Goal: Share content: Share content

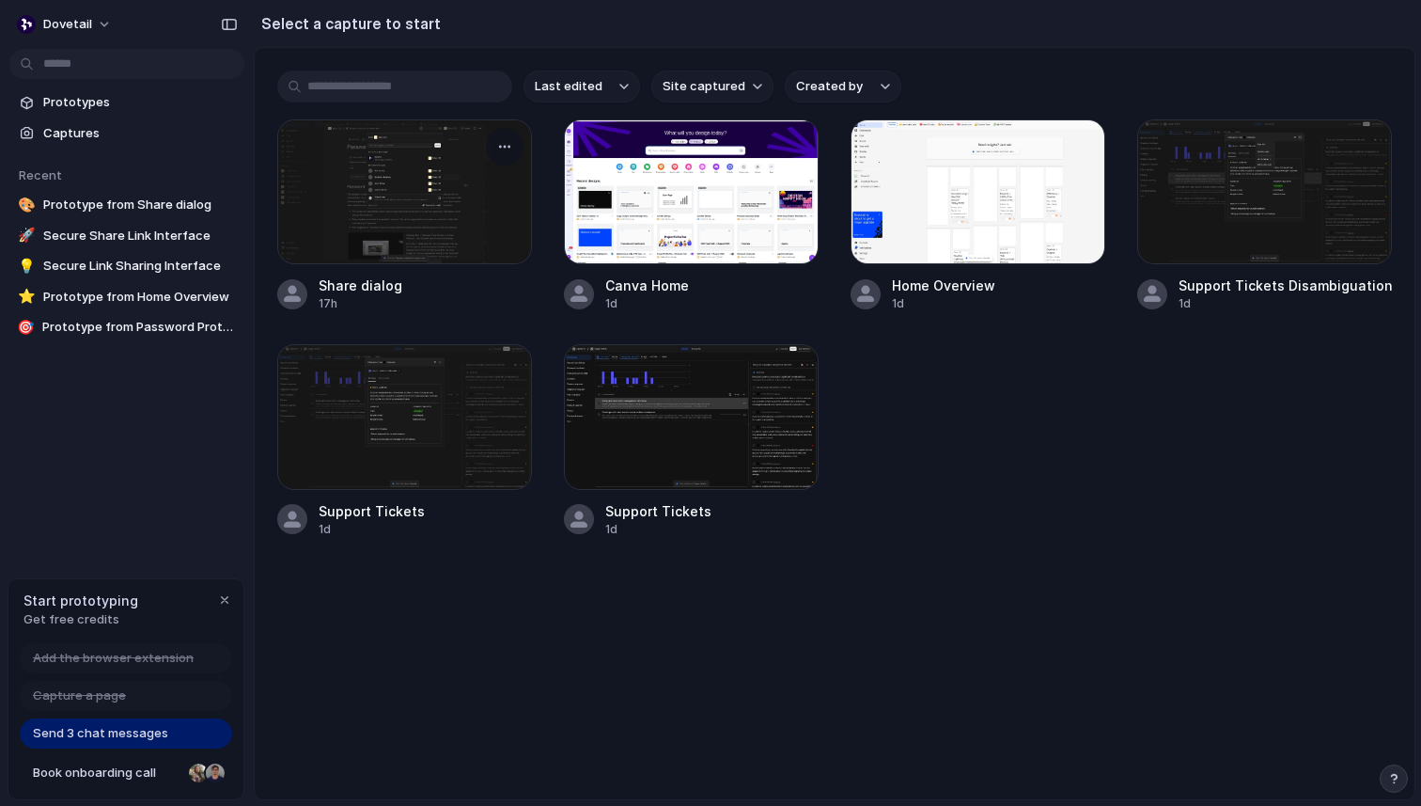
click at [397, 201] on div at bounding box center [404, 191] width 255 height 145
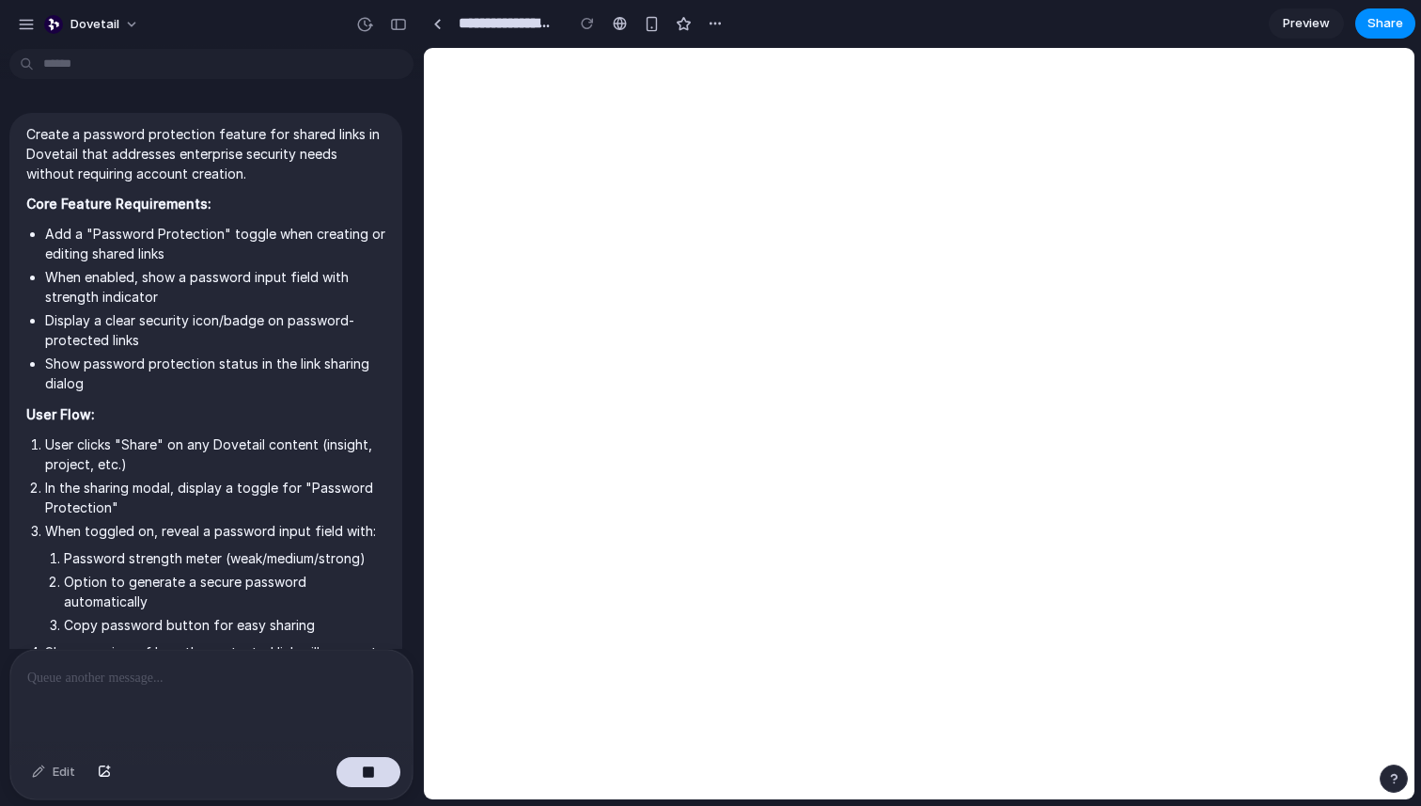
scroll to position [789, 0]
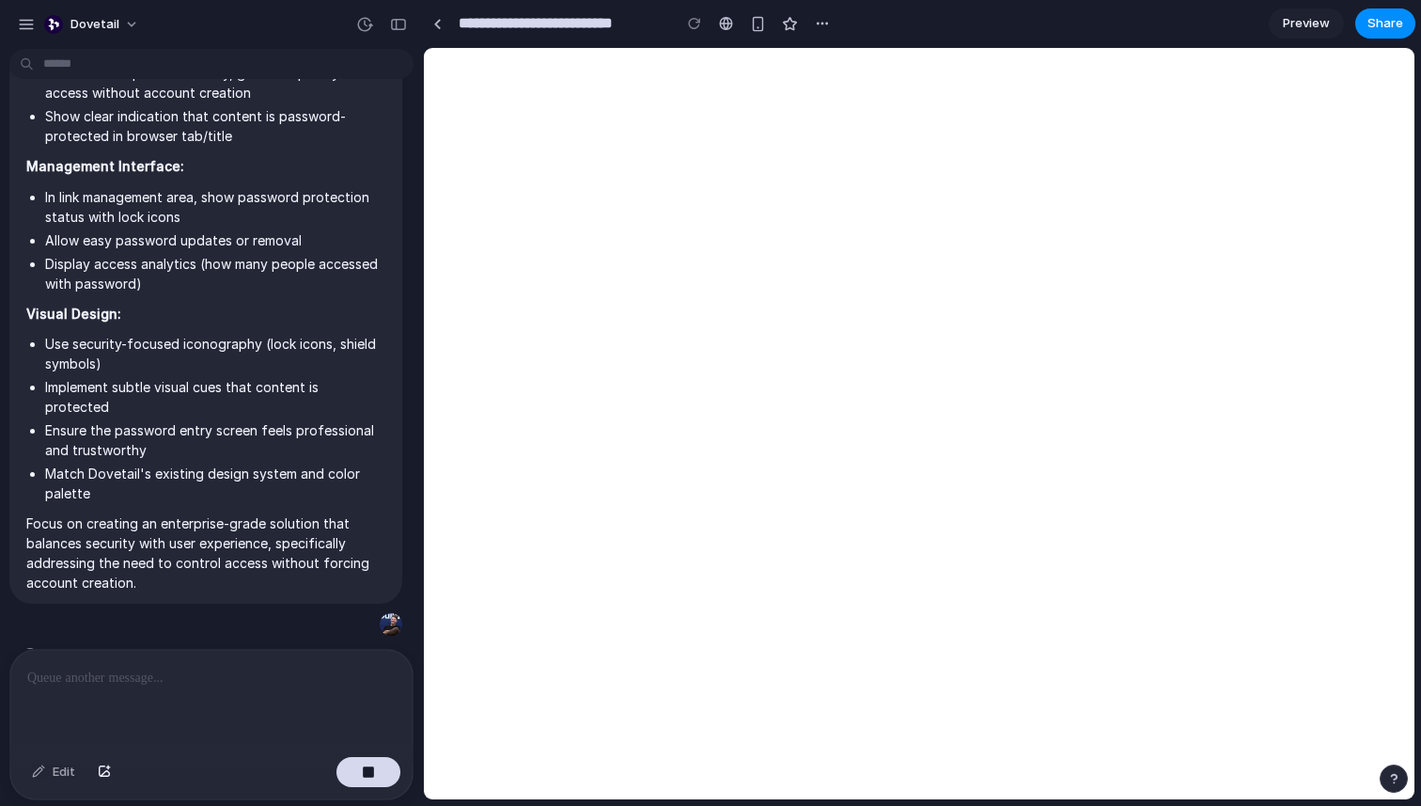
type input "**********"
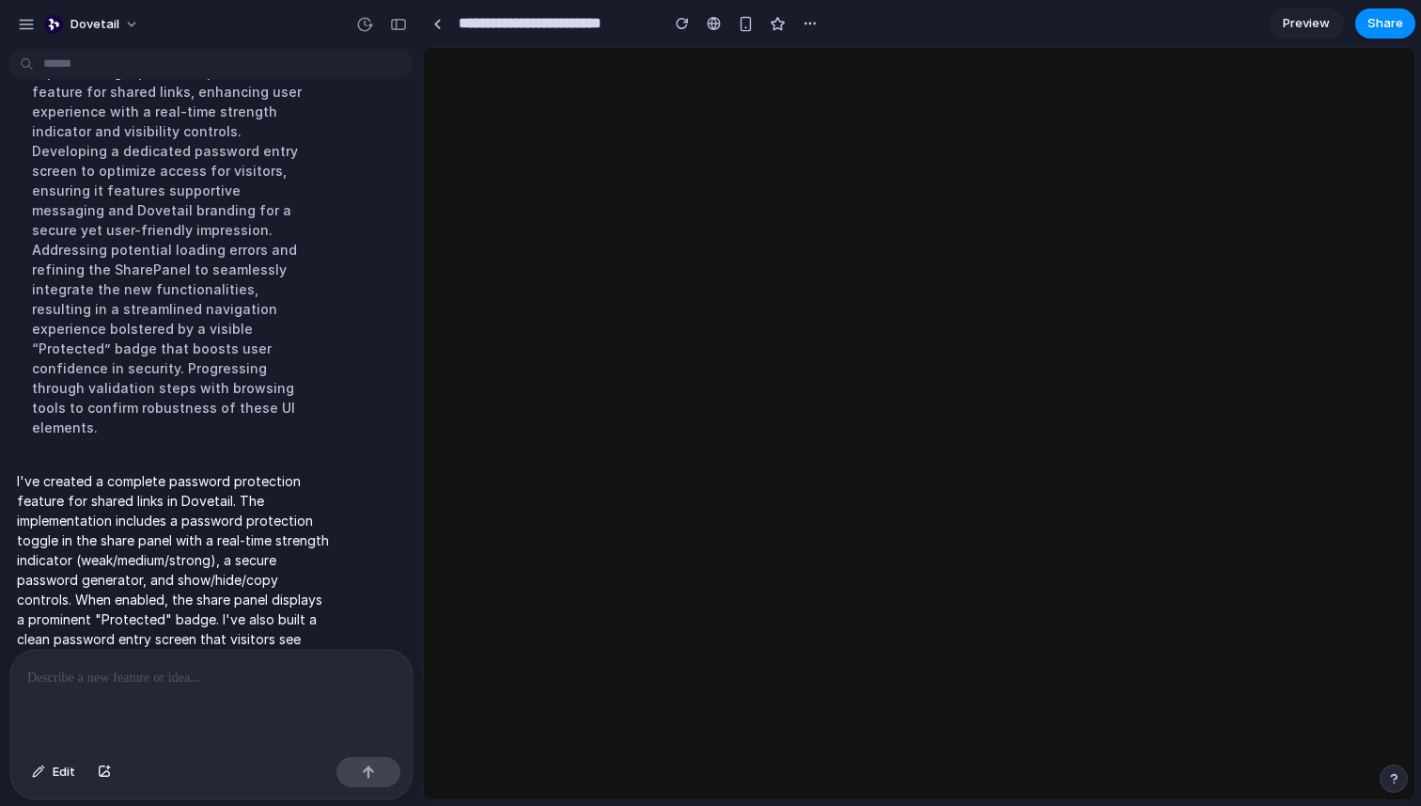
scroll to position [0, 0]
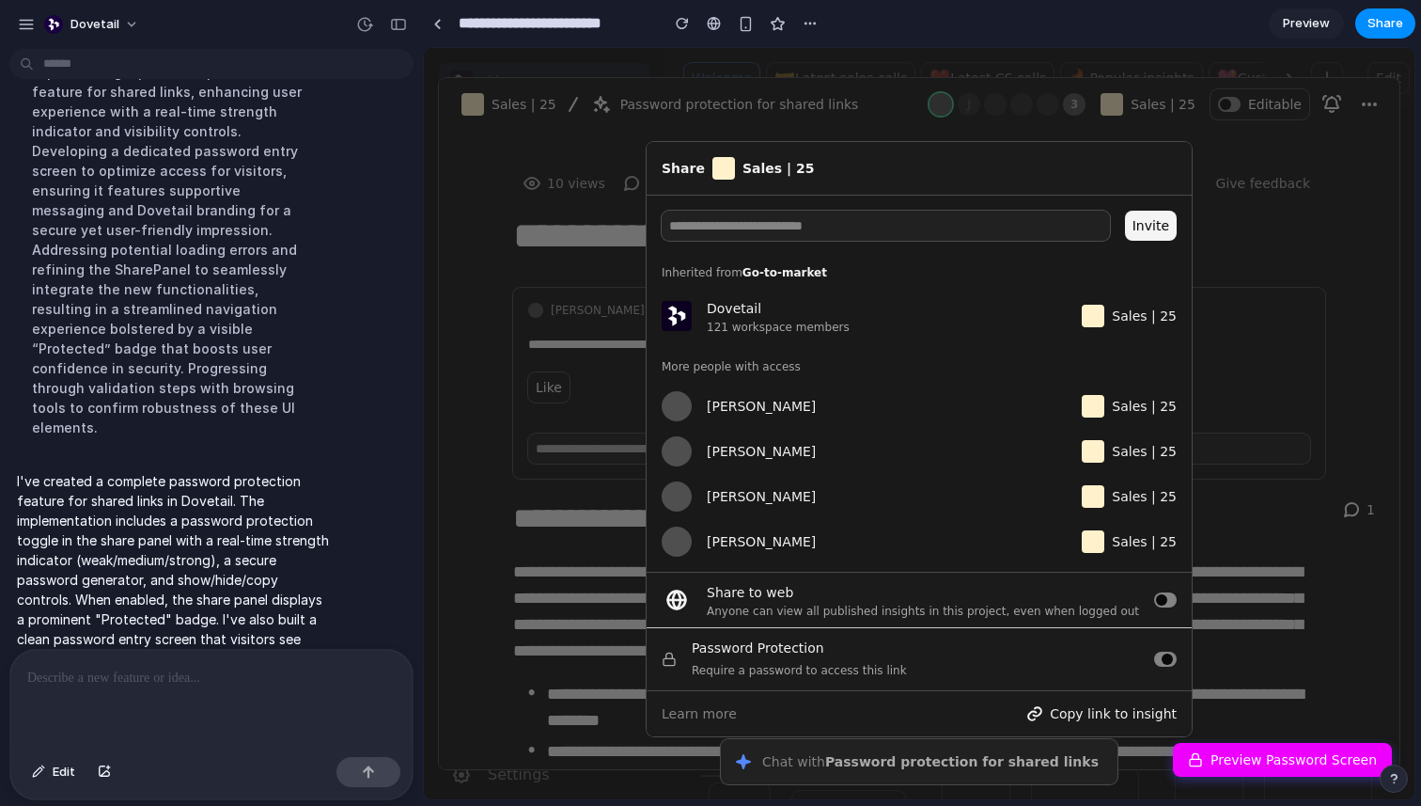
click at [1162, 660] on button at bounding box center [1165, 658] width 23 height 15
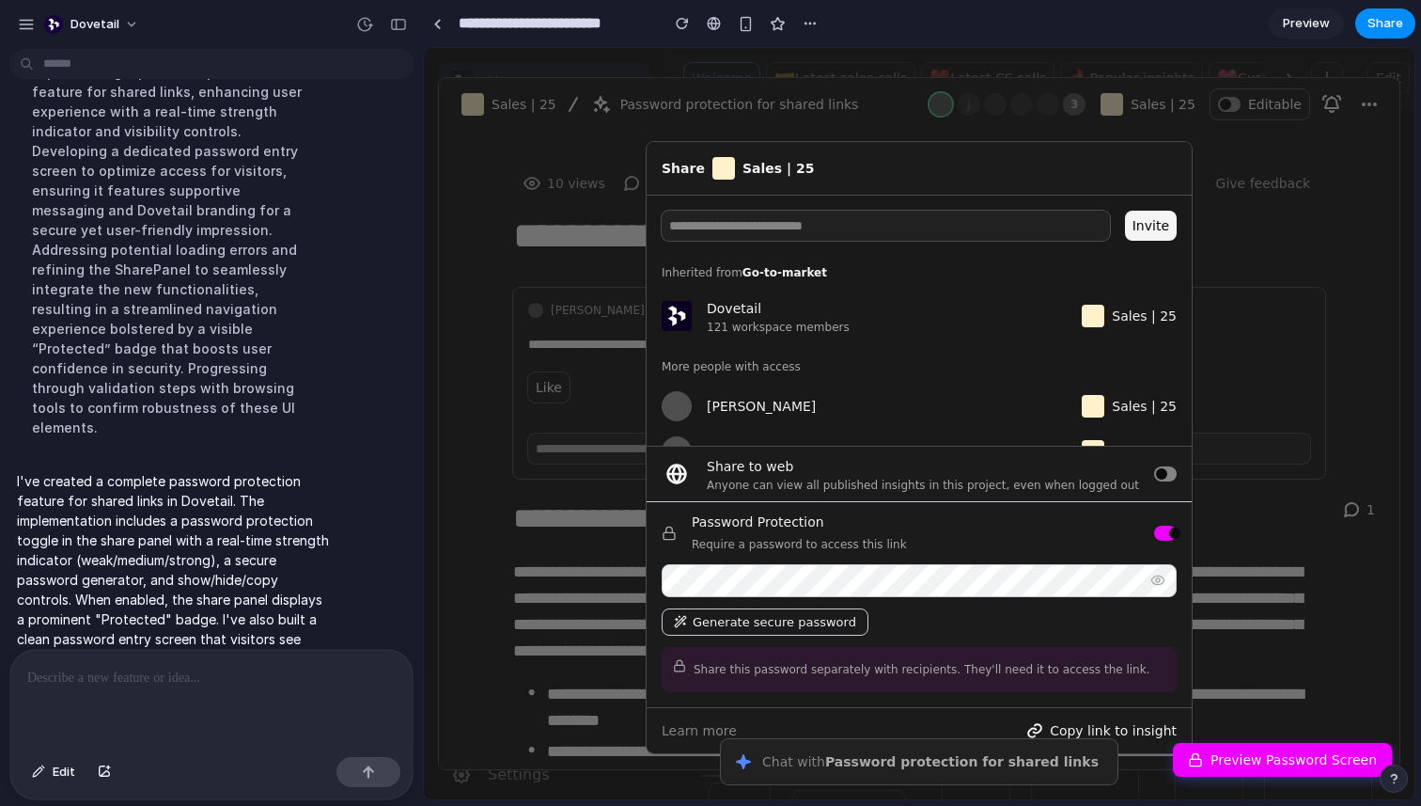
click at [743, 629] on button "Generate secure password" at bounding box center [765, 621] width 207 height 27
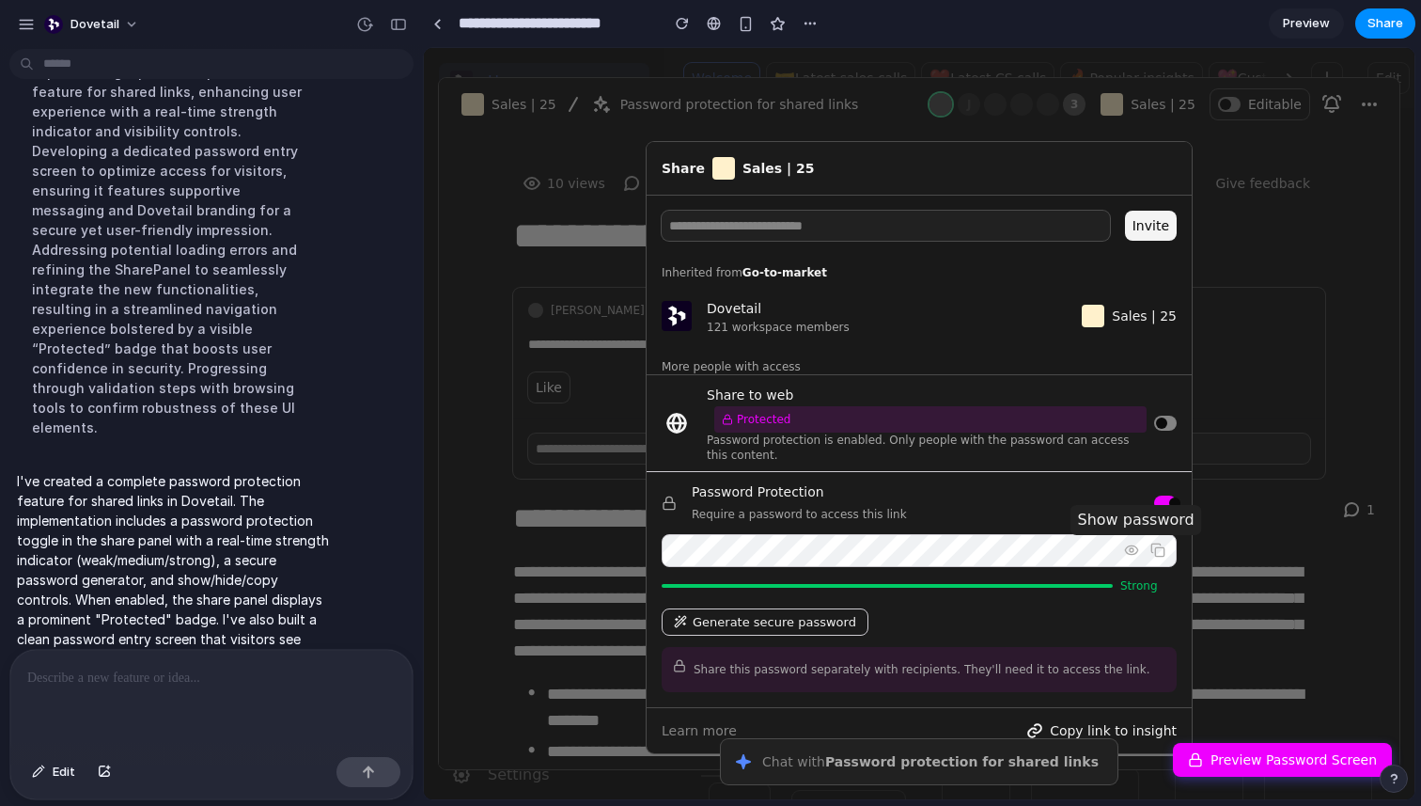
click at [1133, 555] on icon "button" at bounding box center [1131, 550] width 12 height 8
click at [1135, 555] on icon "button" at bounding box center [1131, 550] width 12 height 12
click at [1151, 555] on icon "button" at bounding box center [1157, 550] width 15 height 15
click at [1155, 504] on button at bounding box center [1165, 503] width 23 height 15
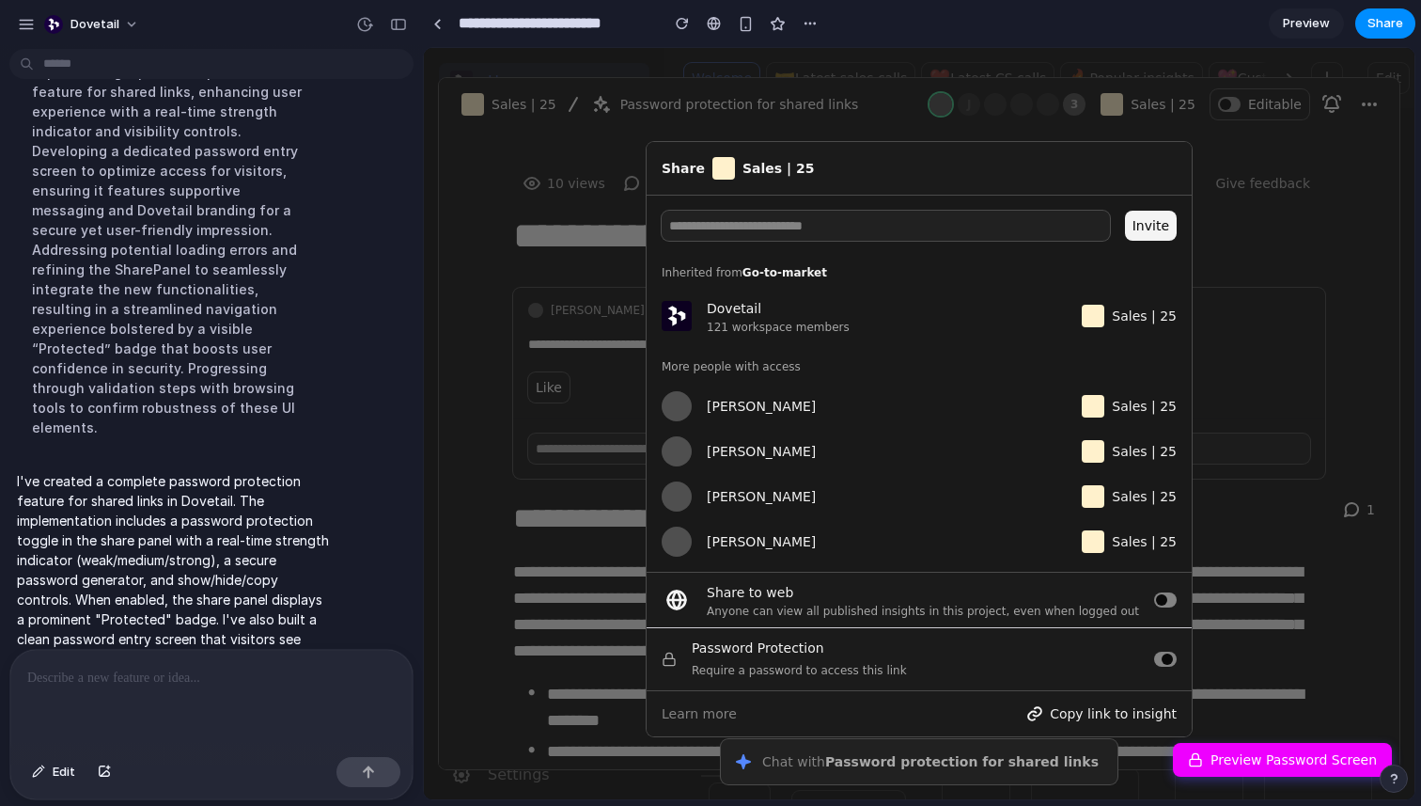
click at [1164, 652] on button at bounding box center [1165, 658] width 23 height 15
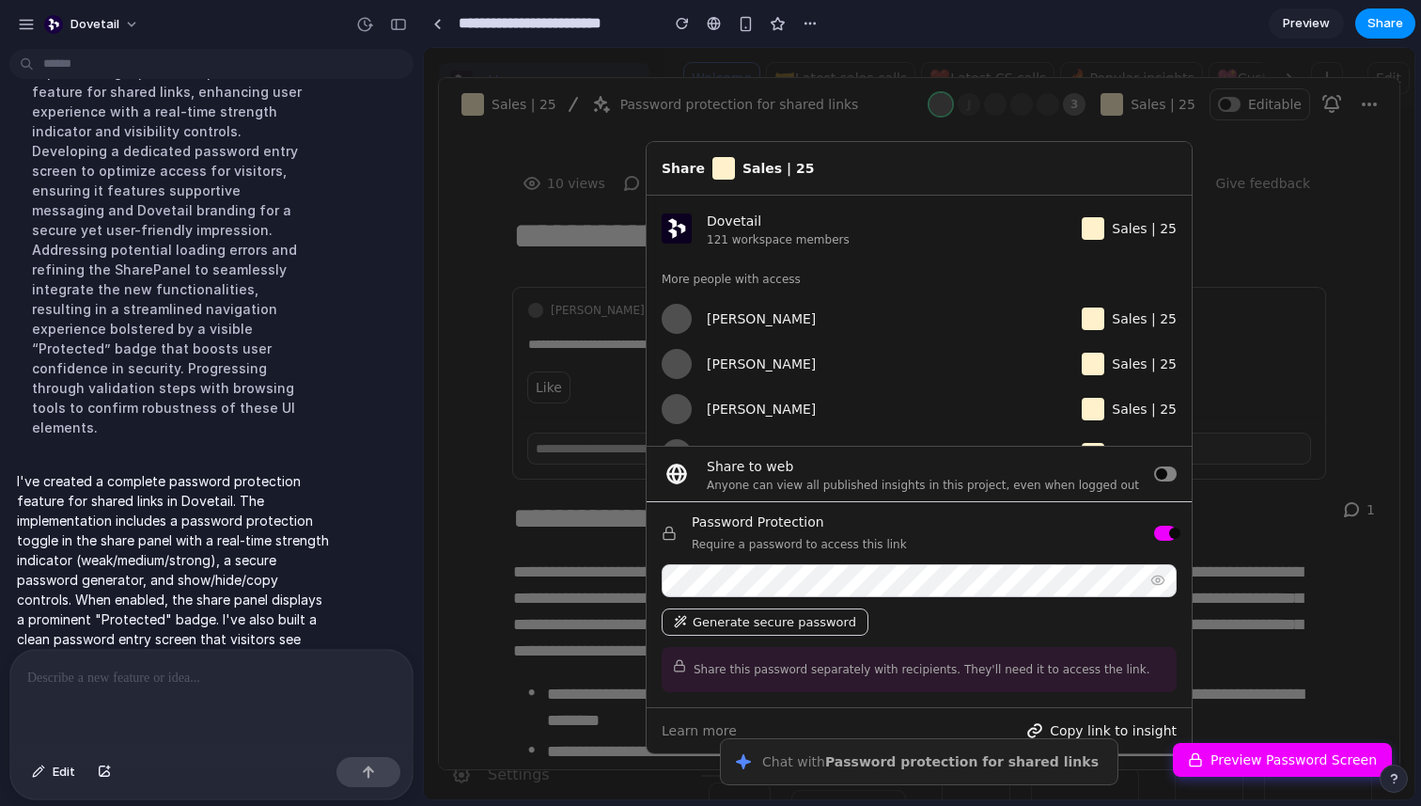
scroll to position [125, 0]
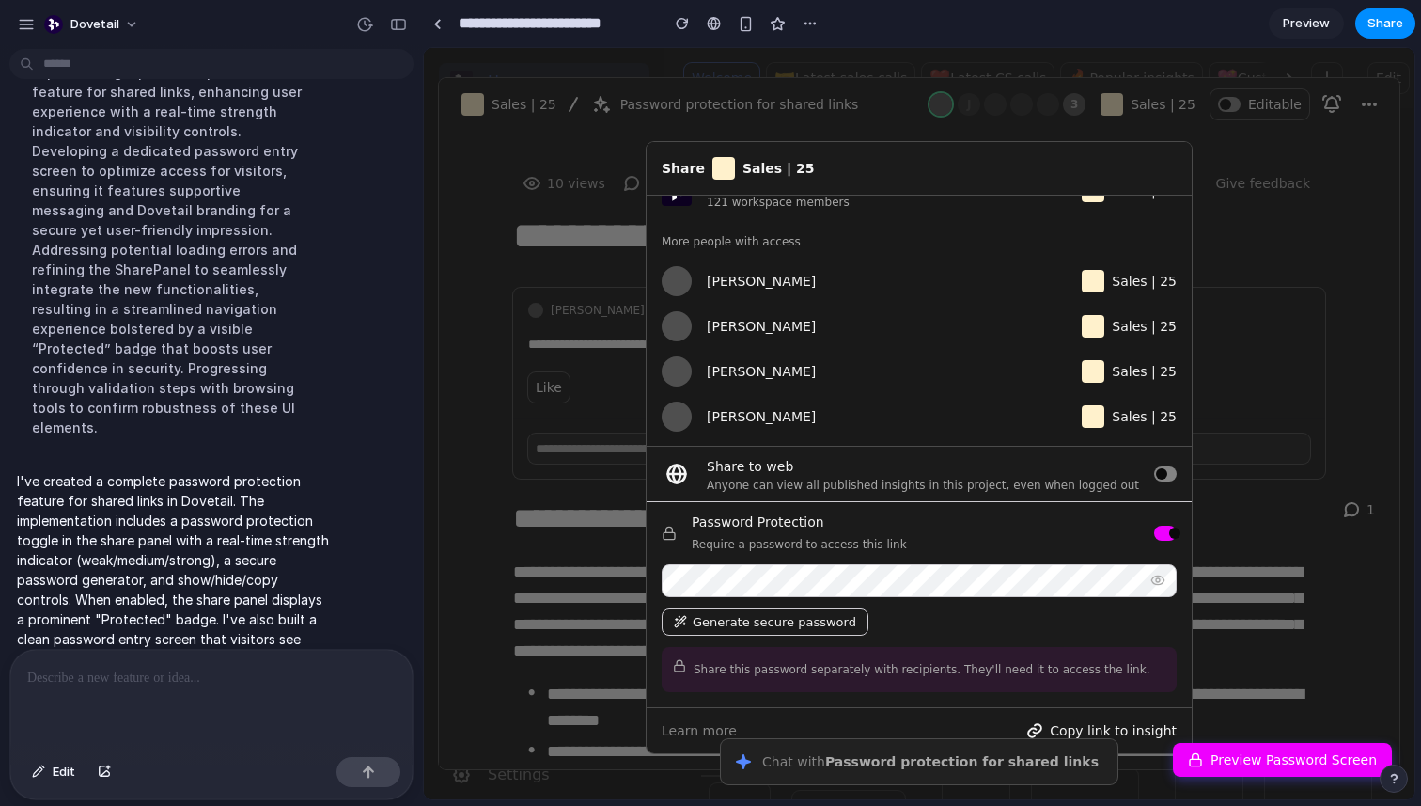
click at [1166, 534] on button at bounding box center [1165, 533] width 23 height 15
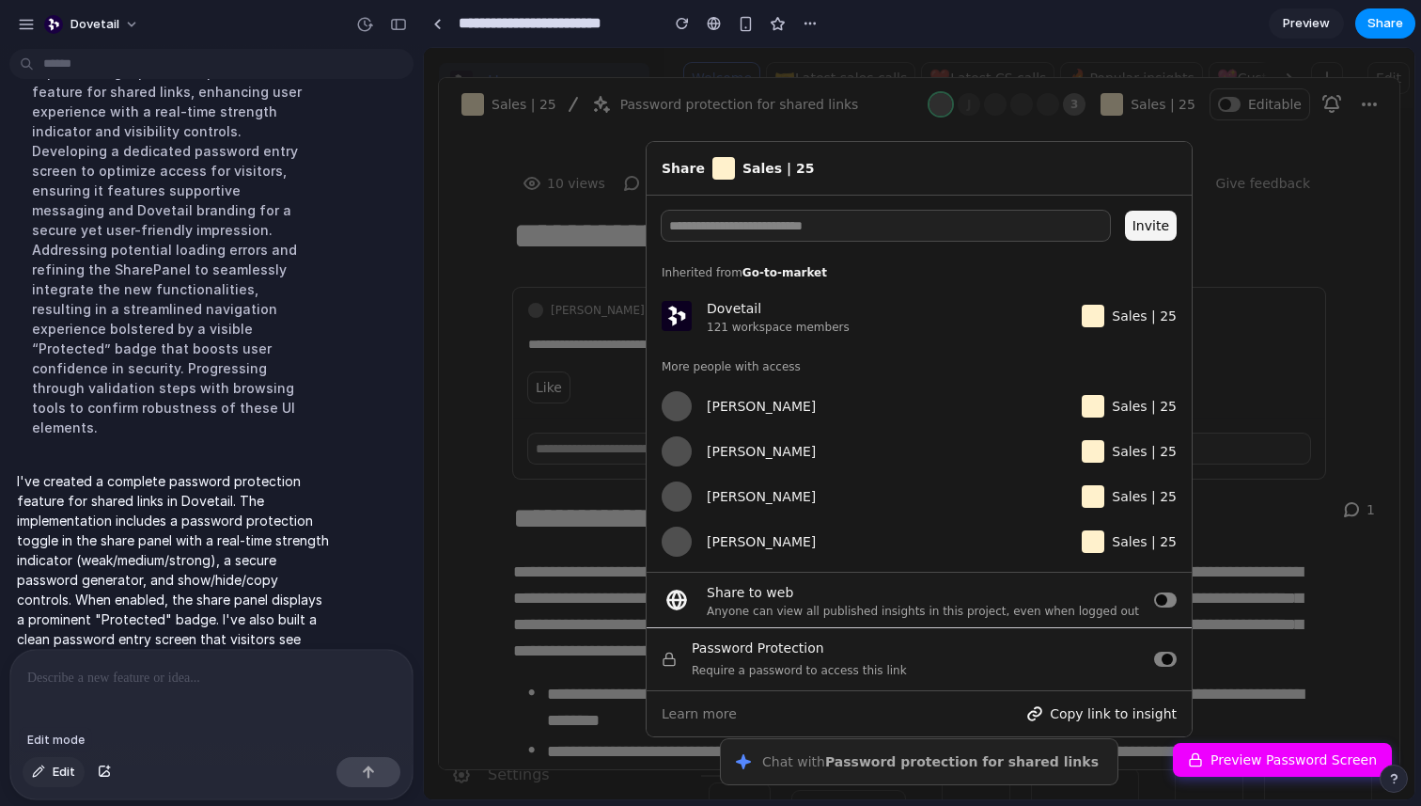
click at [56, 781] on button "Edit" at bounding box center [54, 772] width 62 height 30
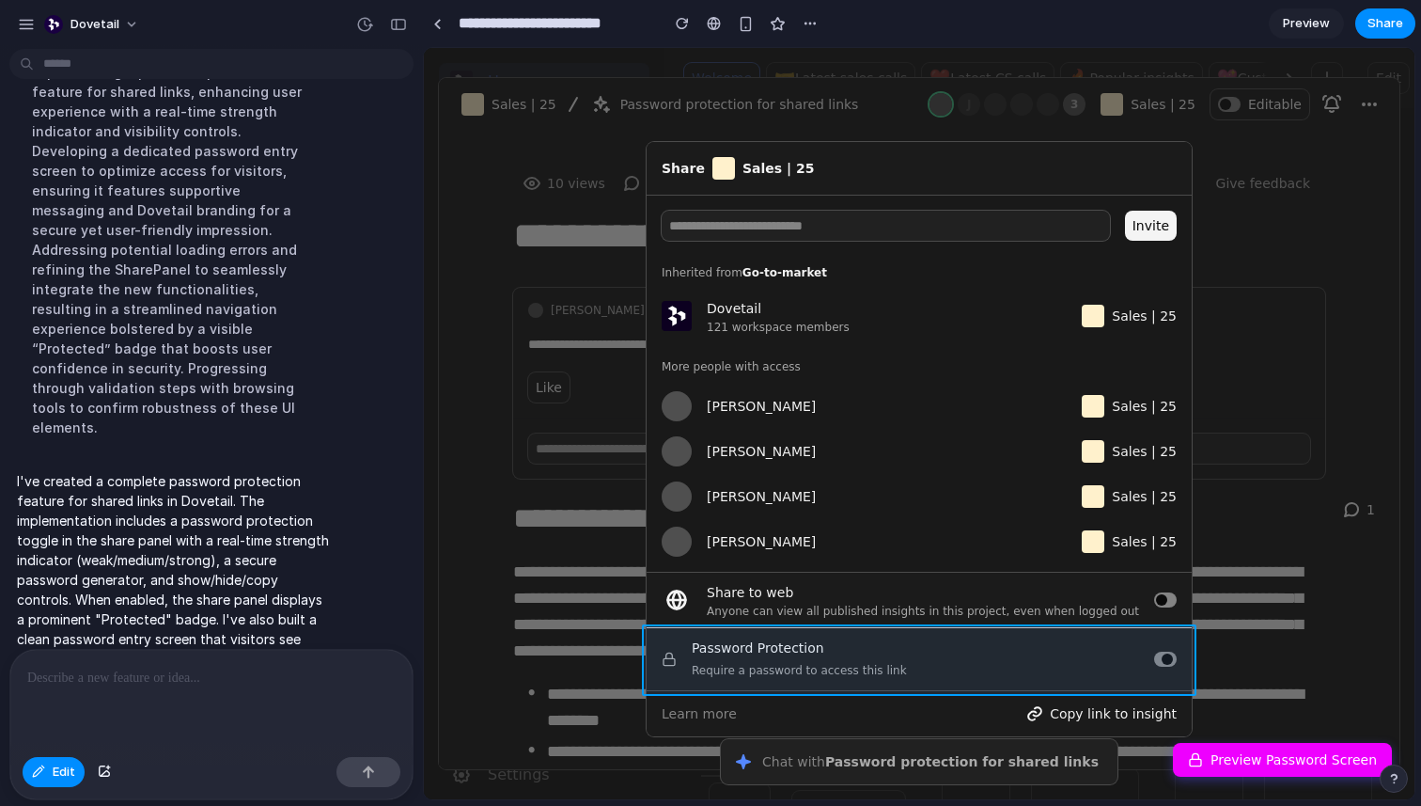
click at [900, 634] on div at bounding box center [920, 424] width 990 height 750
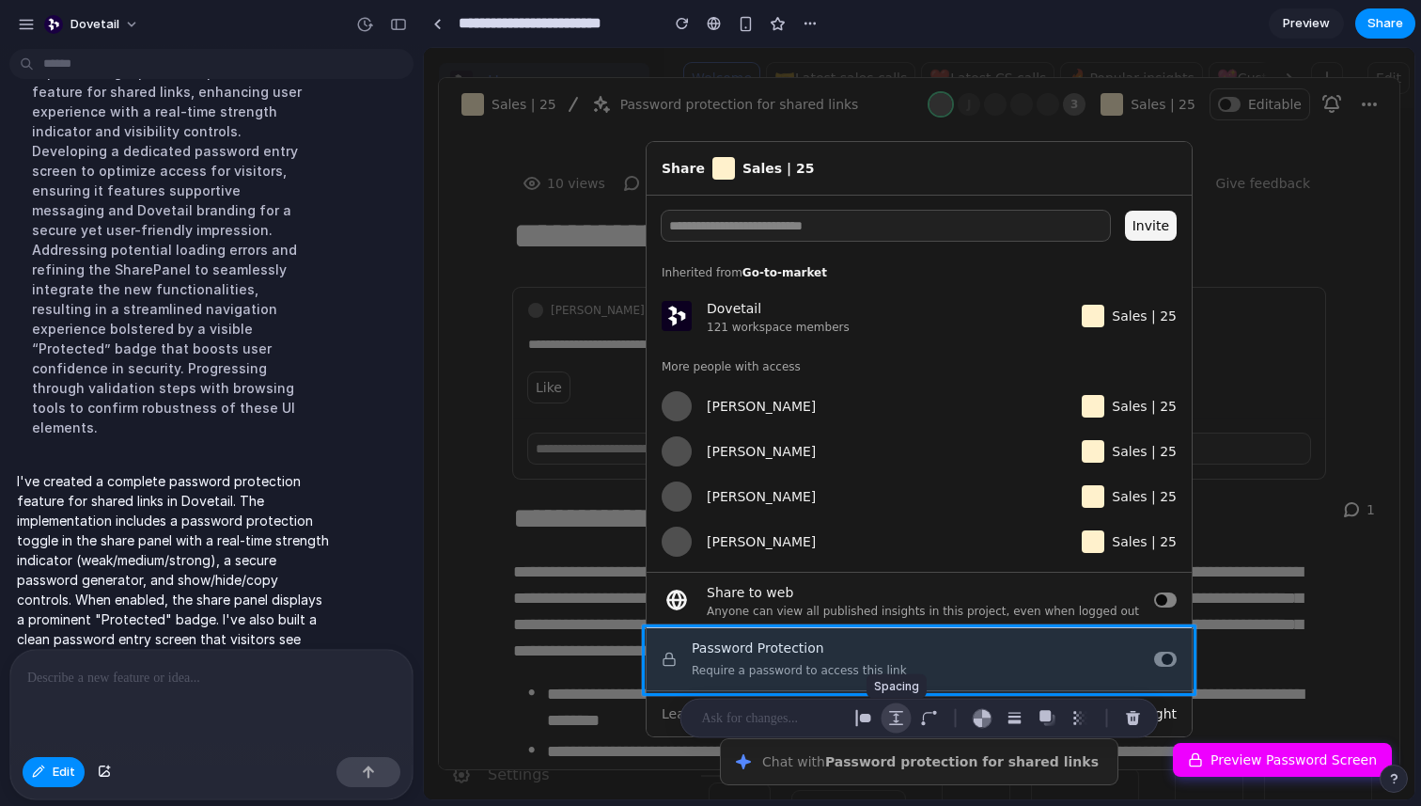
click at [895, 717] on div "button" at bounding box center [896, 718] width 17 height 17
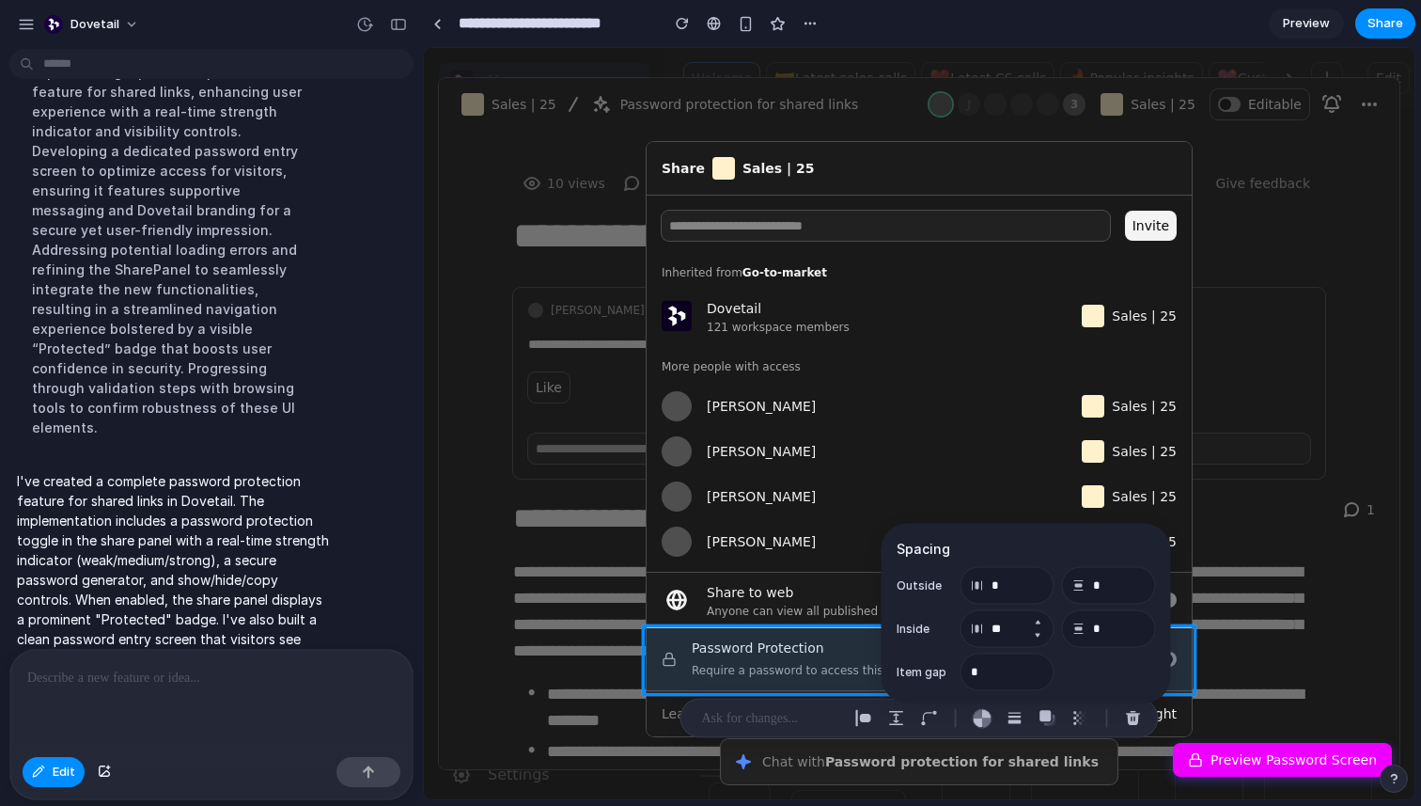
click at [1036, 621] on button "Increment" at bounding box center [1037, 622] width 19 height 15
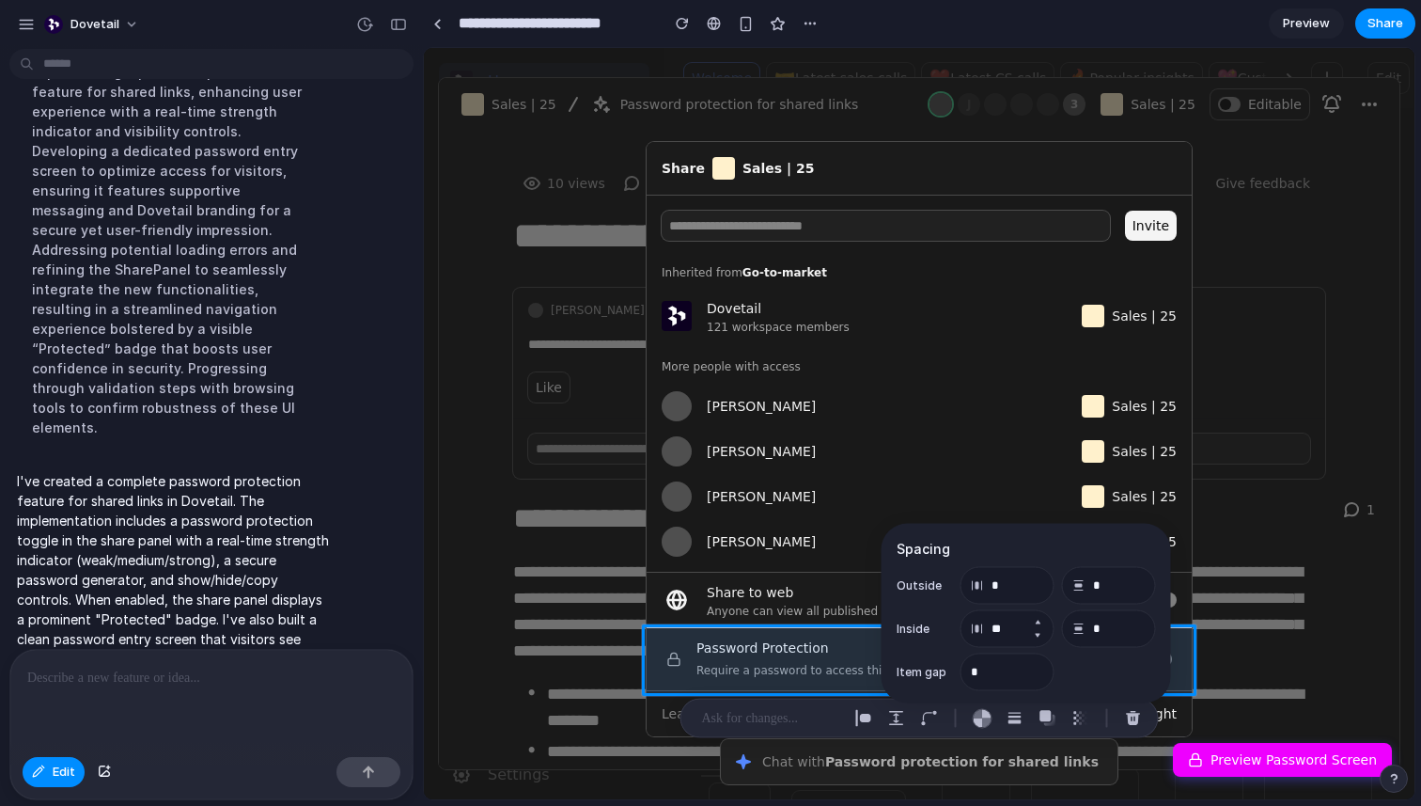
click at [1036, 630] on button "Decrement" at bounding box center [1037, 635] width 19 height 15
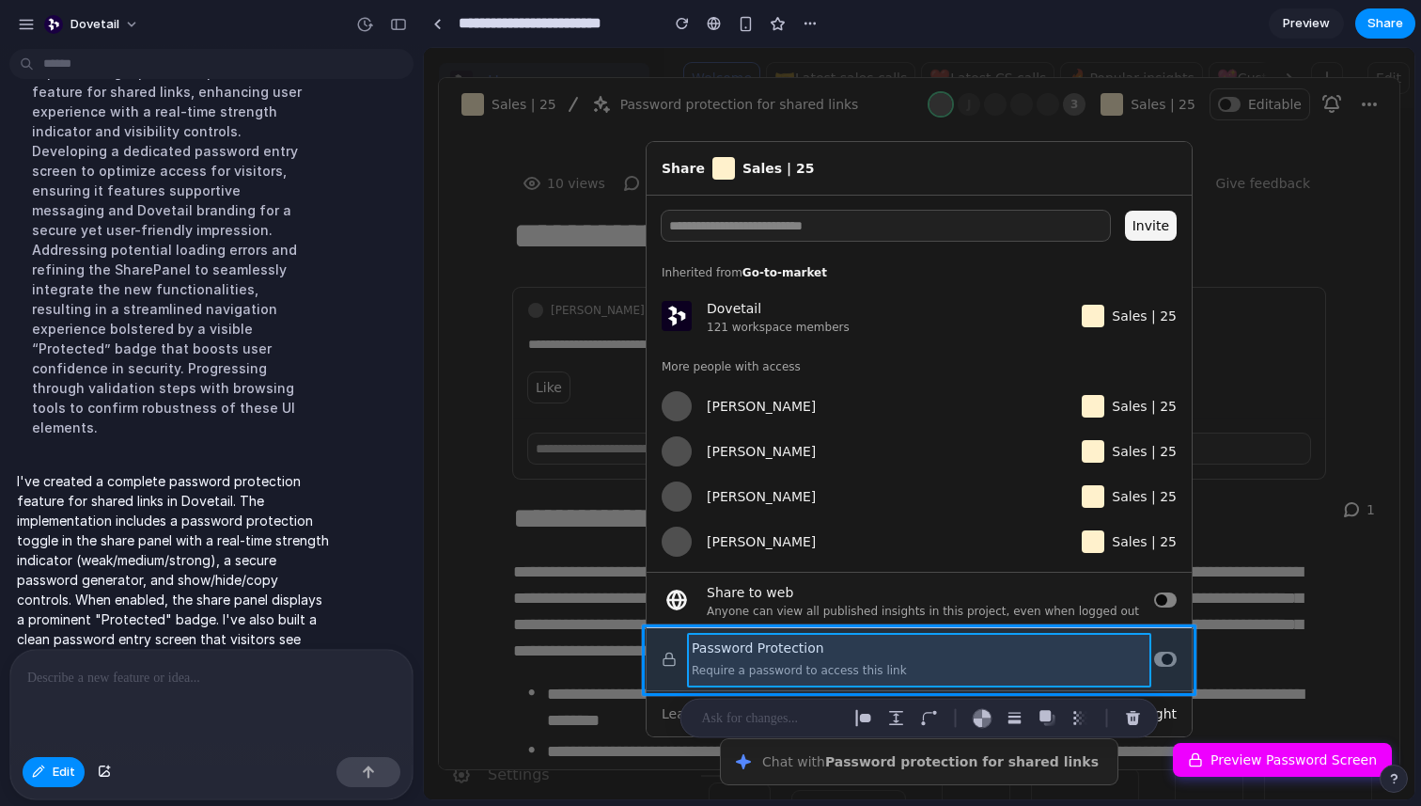
click at [792, 658] on div at bounding box center [920, 424] width 990 height 750
type input "*"
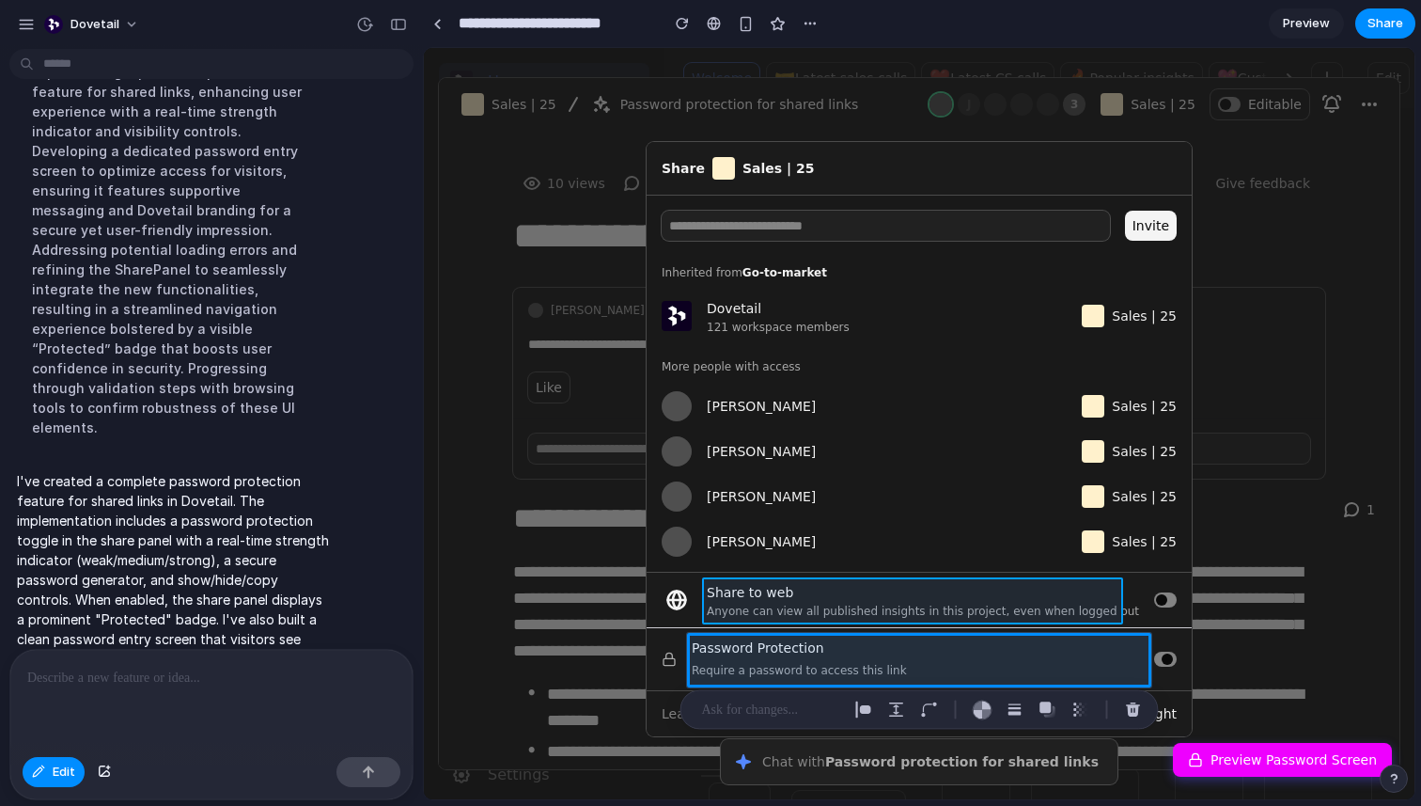
click at [779, 597] on div at bounding box center [920, 424] width 990 height 750
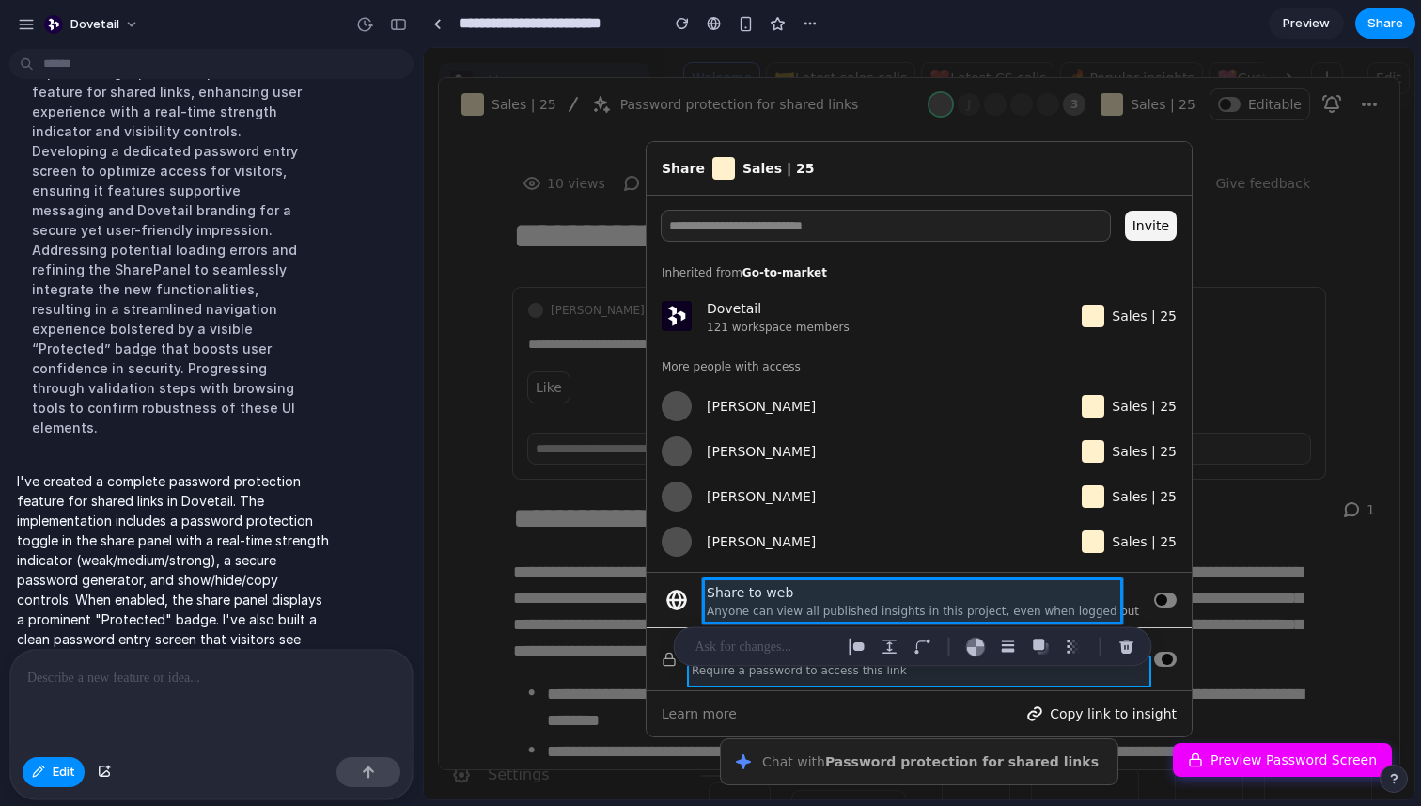
click at [753, 679] on div at bounding box center [920, 424] width 990 height 750
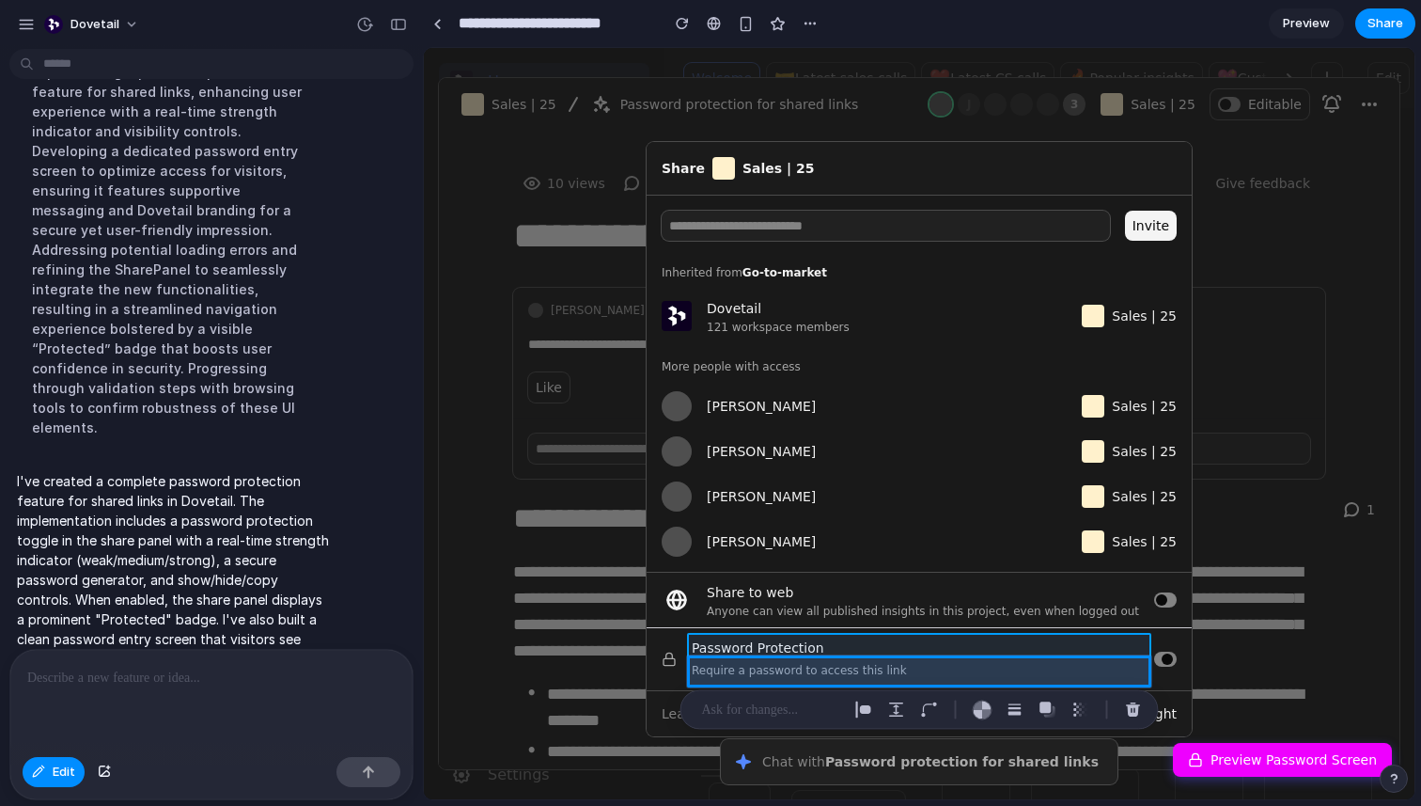
click at [758, 648] on div at bounding box center [920, 424] width 990 height 750
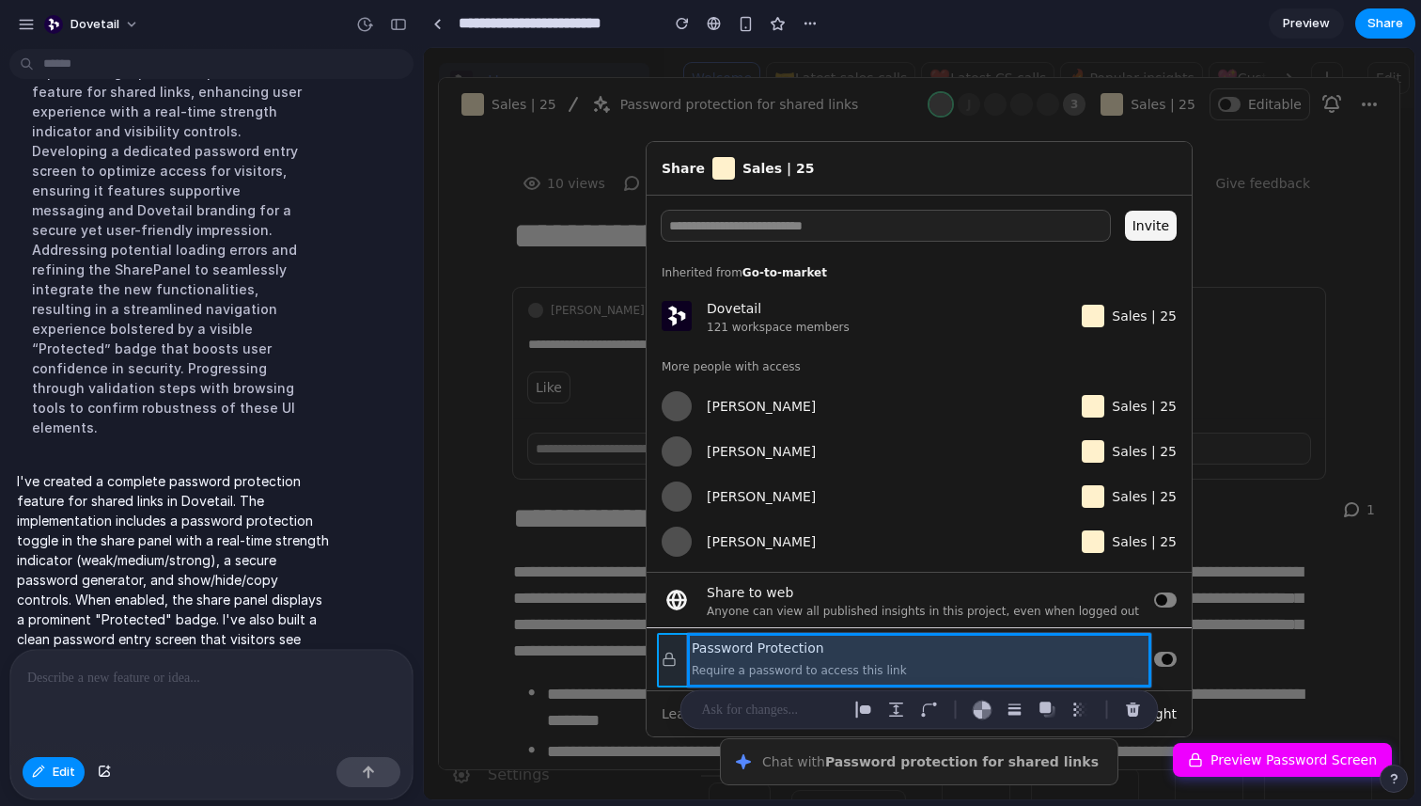
click at [675, 648] on div at bounding box center [920, 424] width 990 height 750
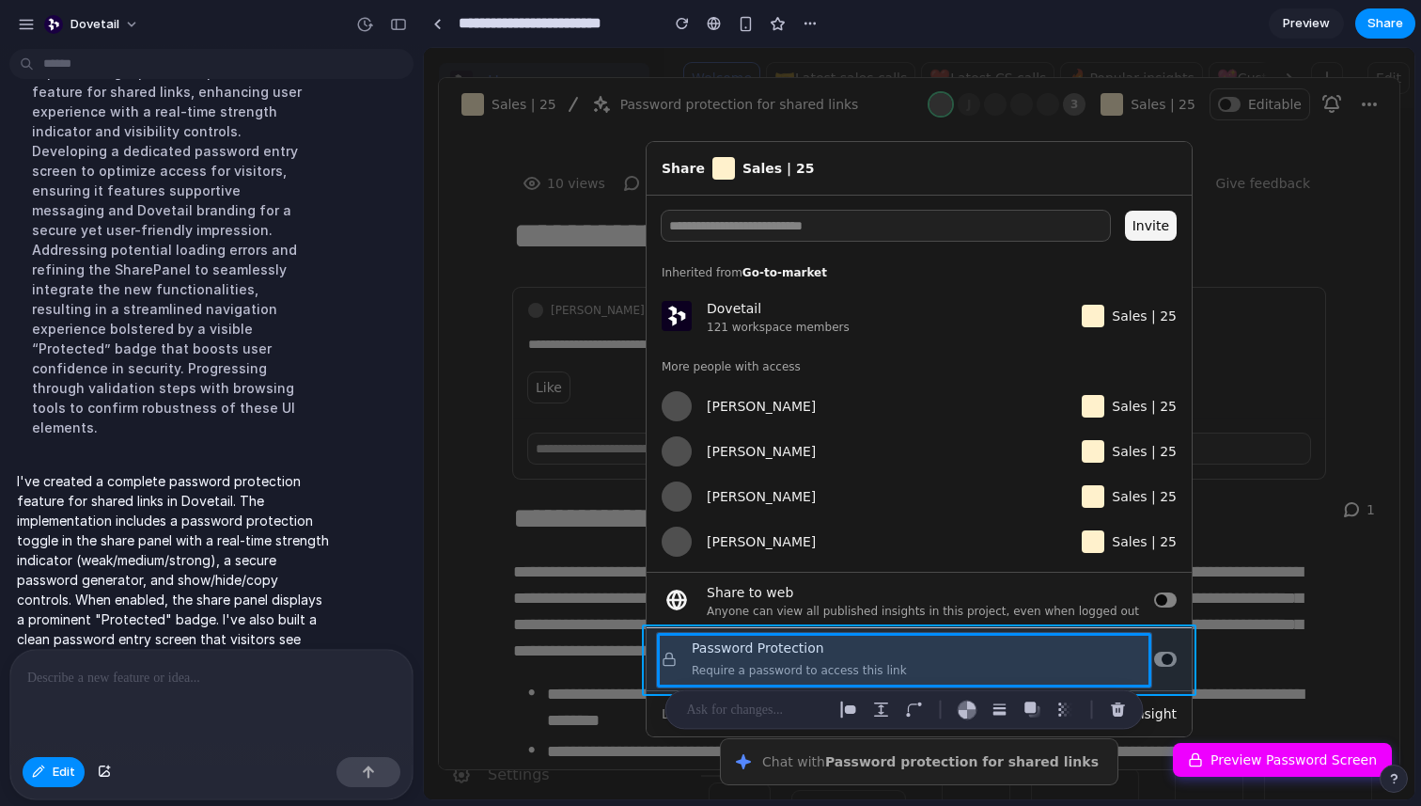
click at [653, 634] on div at bounding box center [920, 424] width 990 height 750
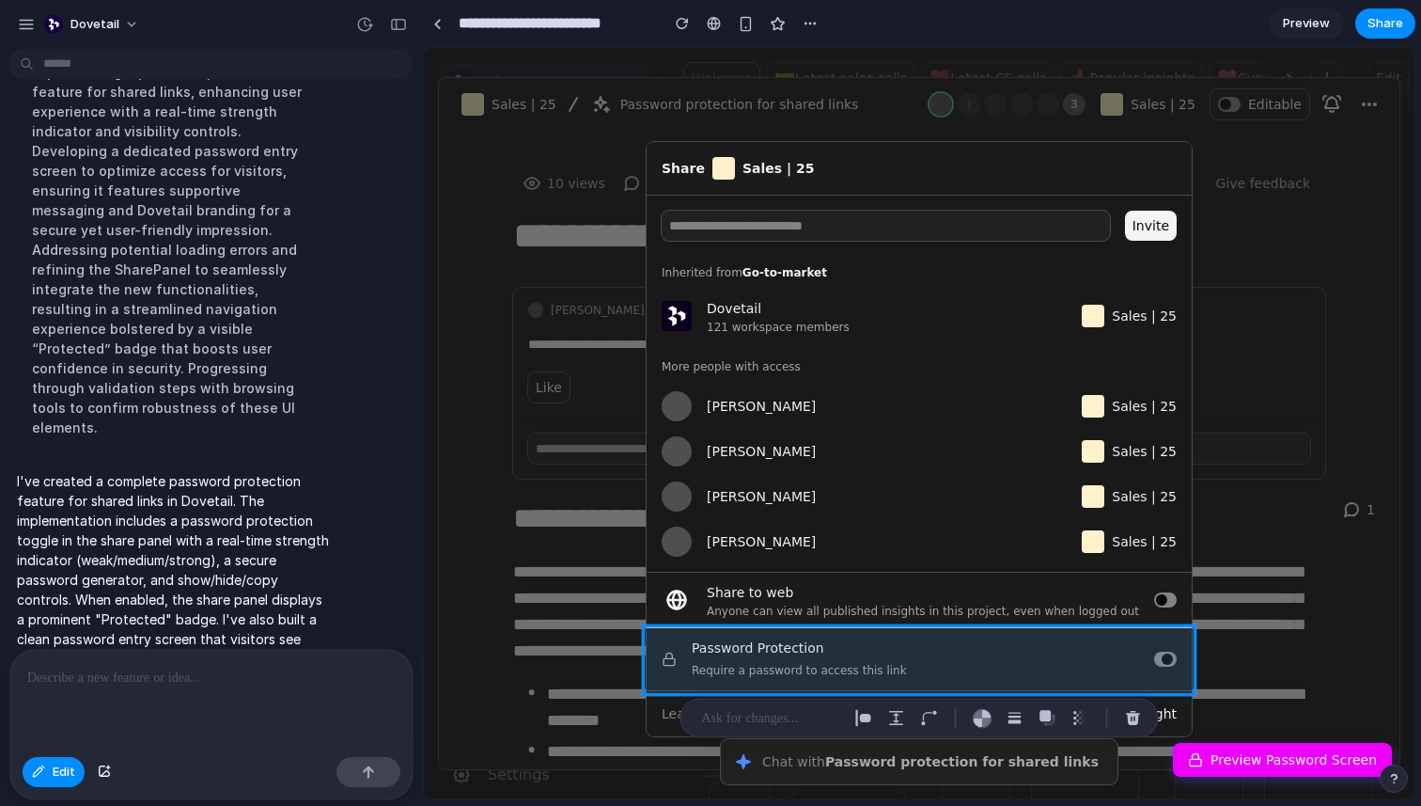
click at [778, 725] on p at bounding box center [771, 718] width 139 height 23
click at [65, 788] on div "Edit" at bounding box center [211, 774] width 402 height 50
click at [65, 778] on span "Edit" at bounding box center [64, 771] width 23 height 19
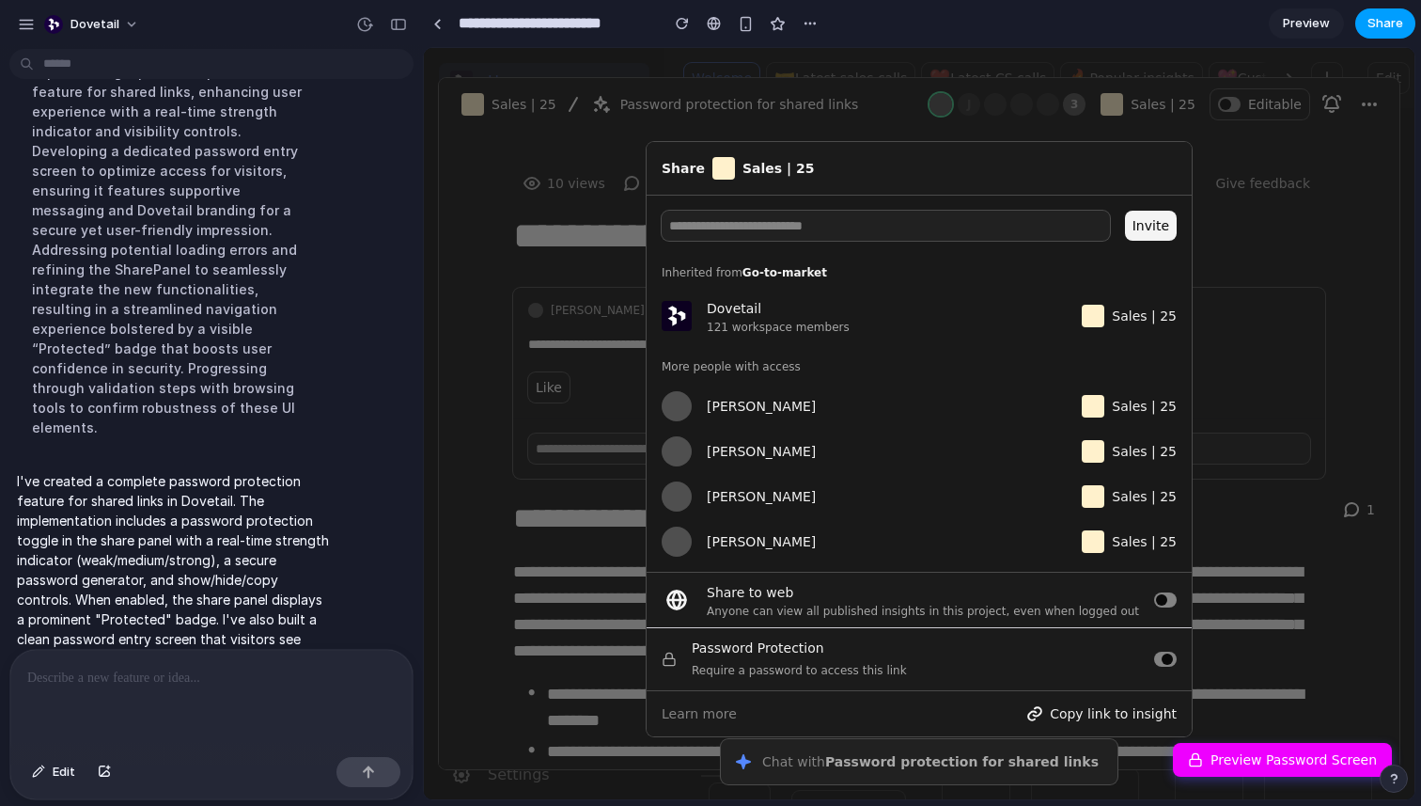
click at [1380, 24] on span "Share" at bounding box center [1386, 23] width 36 height 19
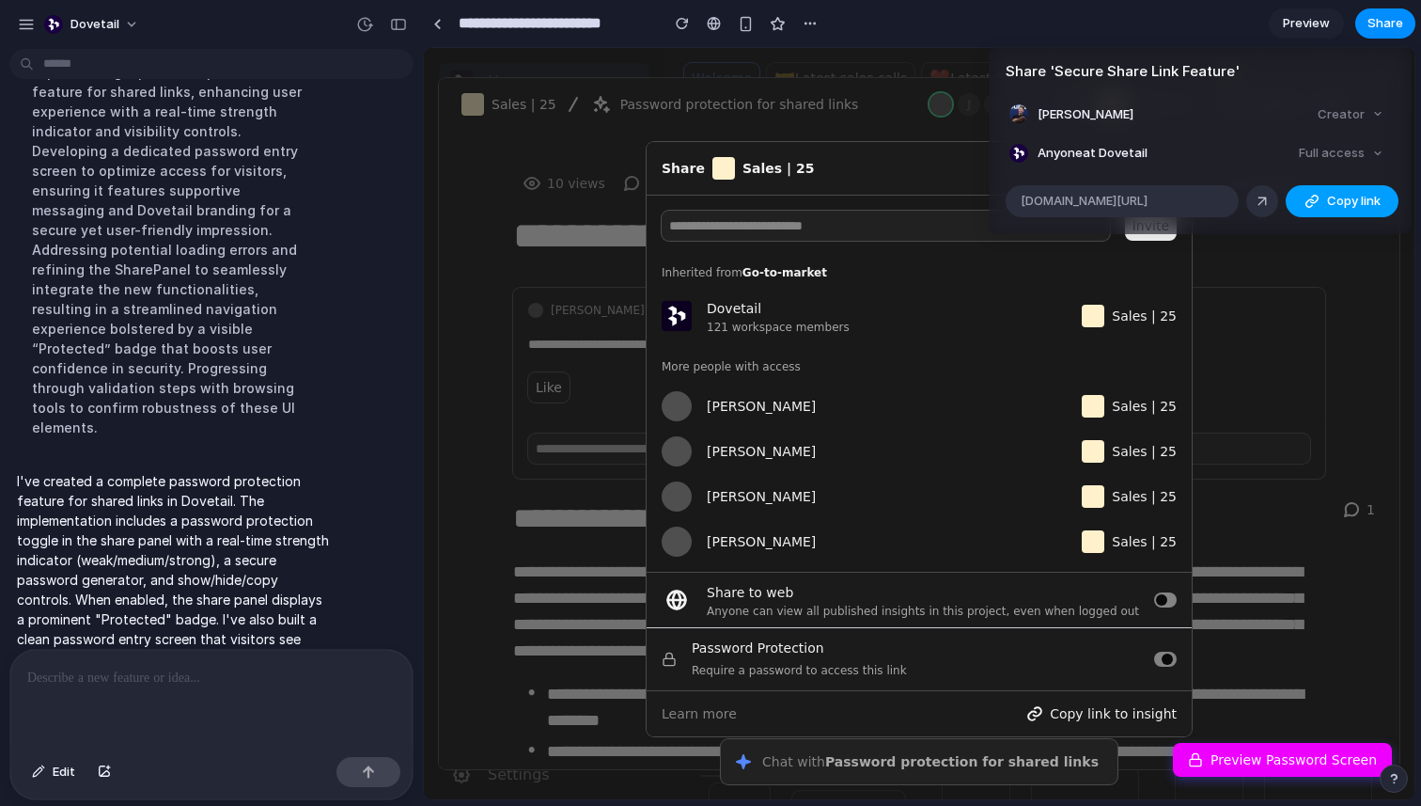
click at [1364, 195] on span "Copy link" at bounding box center [1354, 201] width 54 height 19
click at [910, 447] on div "Share ' Secure Share Link Feature ' [PERSON_NAME] Creator Anyone at Dovetail Fu…" at bounding box center [710, 403] width 1421 height 806
